Goal: Navigation & Orientation: Find specific page/section

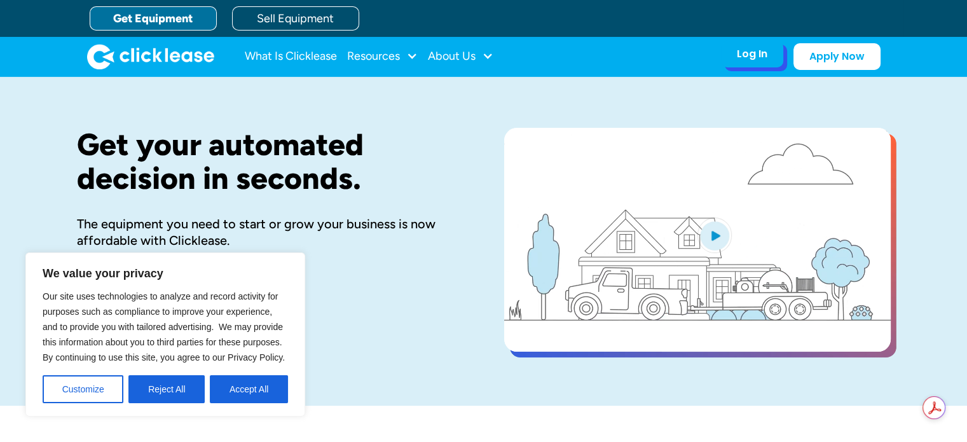
click at [736, 58] on div "Log In Account login I use Clicklease to get my equipment Partner Portal I offe…" at bounding box center [752, 54] width 62 height 27
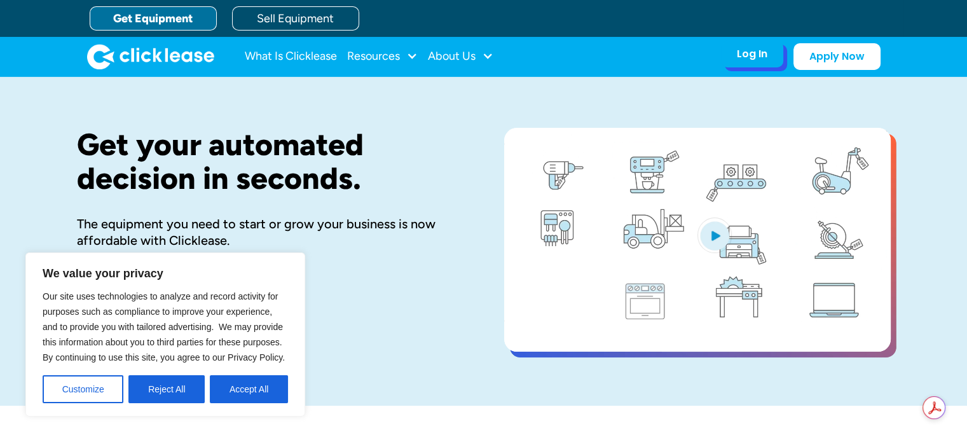
click at [782, 55] on div "Log In Account login I use Clicklease to get my equipment Partner Portal I offe…" at bounding box center [752, 54] width 62 height 27
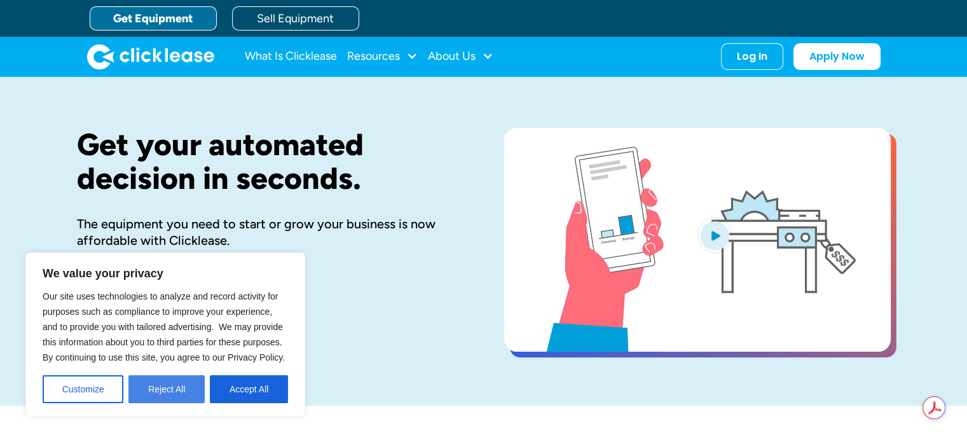
click at [149, 391] on button "Reject All" at bounding box center [166, 389] width 76 height 28
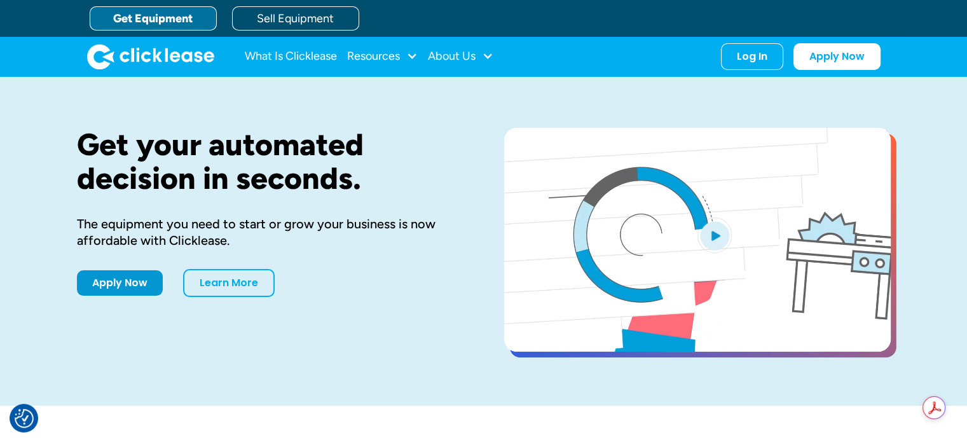
click at [760, 68] on div "Log In Account login I use Clicklease to get my equipment Partner Portal I offe…" at bounding box center [801, 56] width 160 height 27
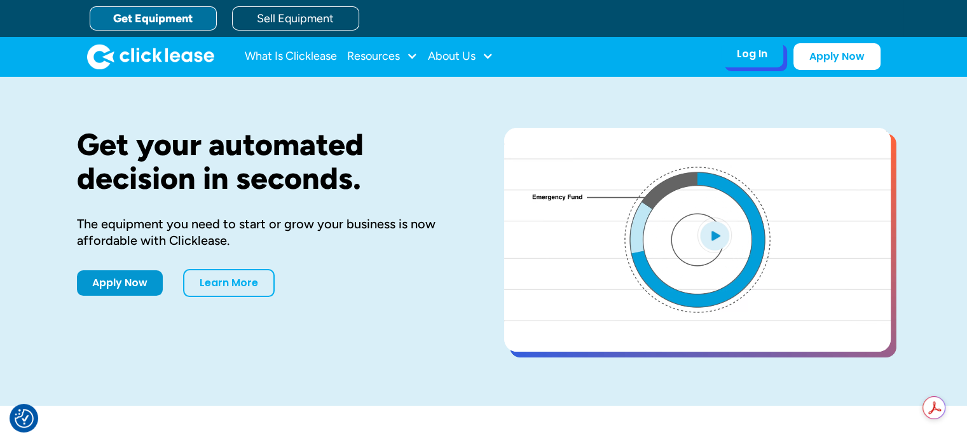
click at [760, 63] on div "Log In Account login I use Clicklease to get my equipment Partner Portal I offe…" at bounding box center [752, 54] width 62 height 27
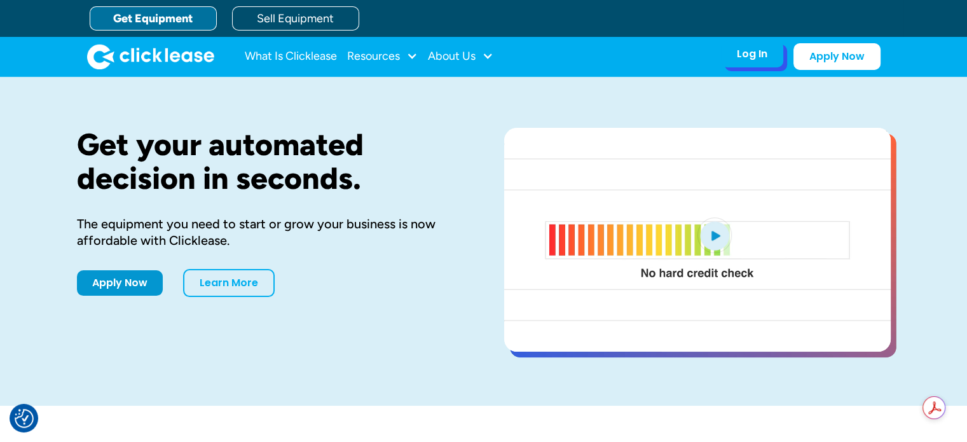
click at [765, 50] on div "Log In" at bounding box center [752, 54] width 31 height 13
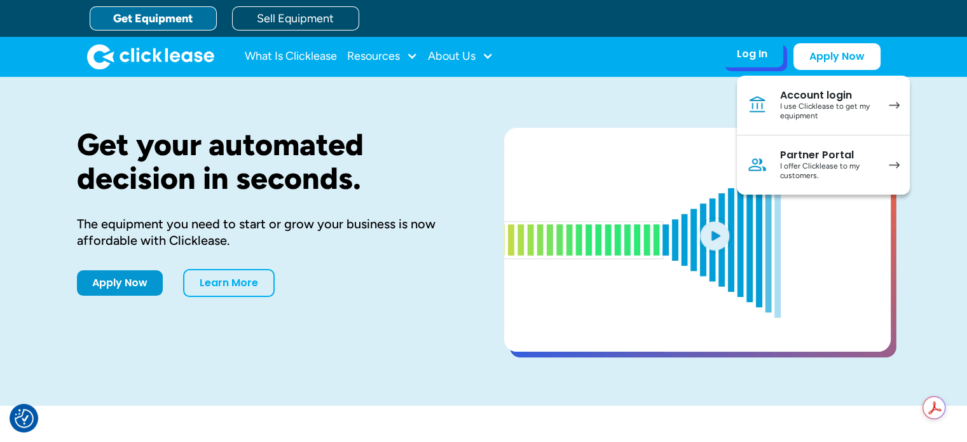
click at [844, 93] on div "Account login" at bounding box center [828, 95] width 96 height 13
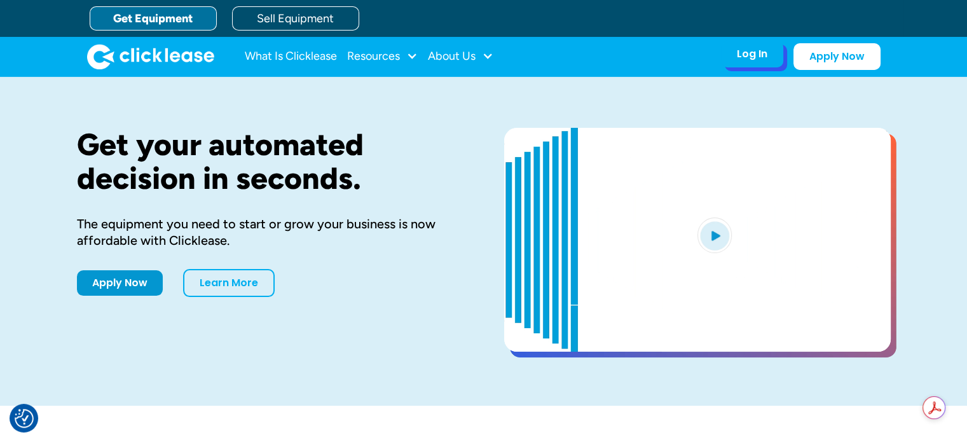
click at [765, 55] on div "Log In" at bounding box center [752, 54] width 31 height 13
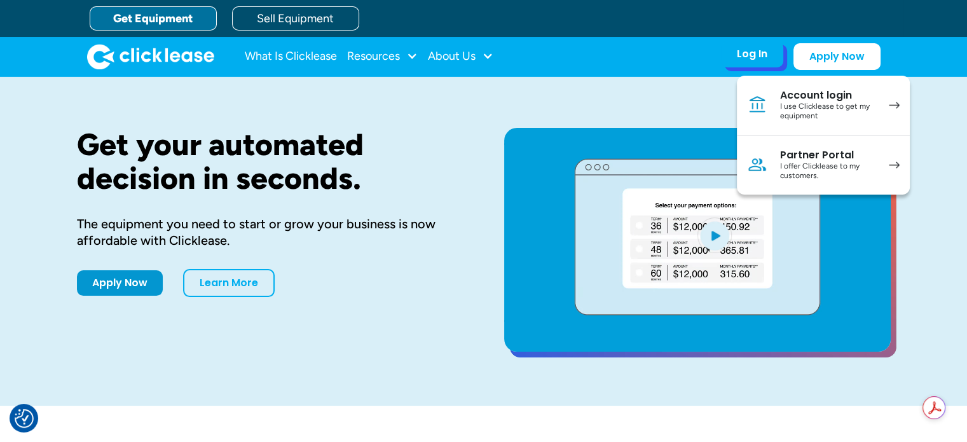
click at [852, 97] on div "Account login" at bounding box center [828, 95] width 96 height 13
